Goal: Information Seeking & Learning: Learn about a topic

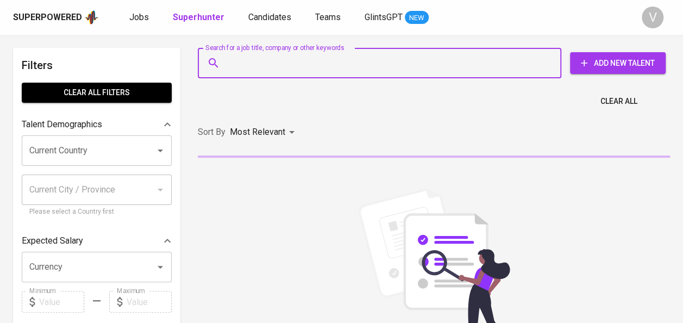
click at [306, 66] on input "Search for a job title, company or other keywords" at bounding box center [382, 63] width 316 height 21
paste input "PT Zurich Asuransi [GEOGRAPHIC_DATA]"
type input "PT Zurich Asuransi [GEOGRAPHIC_DATA]"
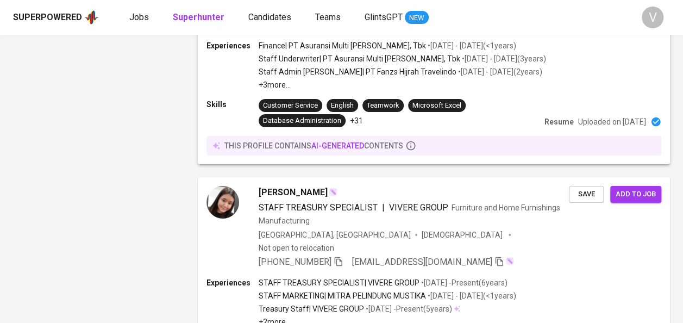
scroll to position [1989, 0]
